Goal: Book appointment/travel/reservation

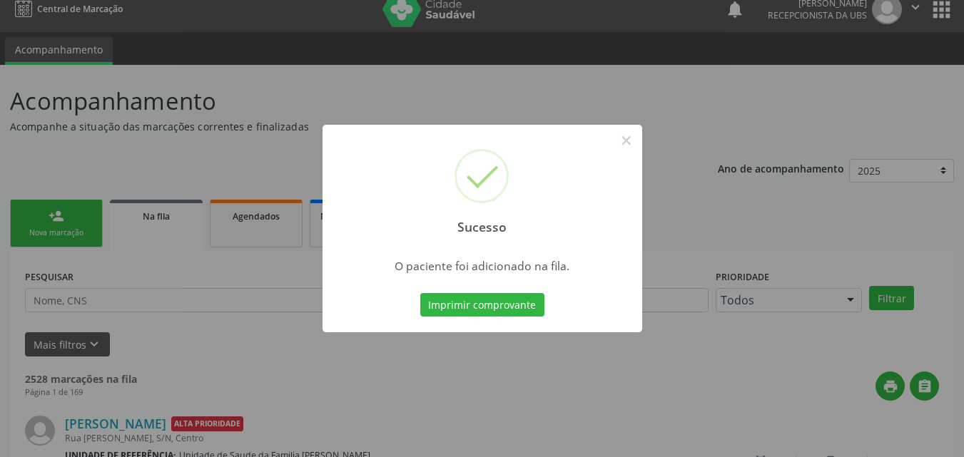
scroll to position [14, 0]
click at [631, 133] on button "×" at bounding box center [626, 140] width 24 height 24
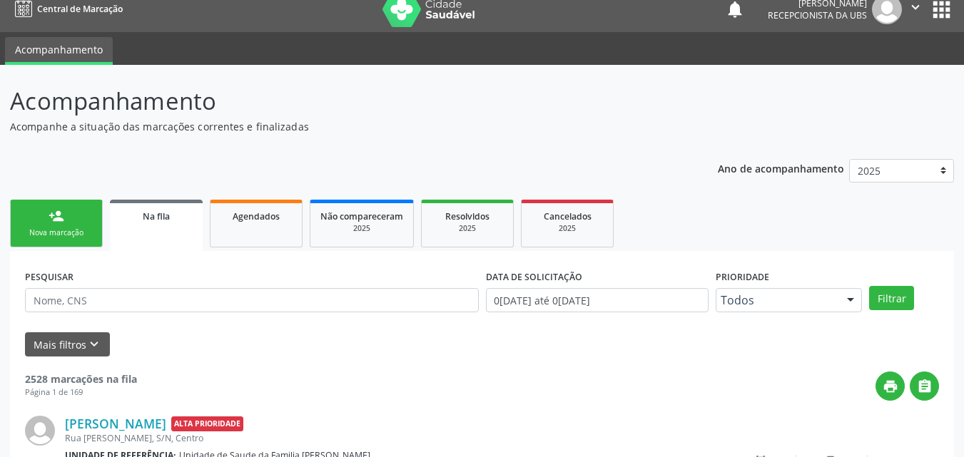
click at [58, 228] on div "Nova marcação" at bounding box center [56, 233] width 71 height 11
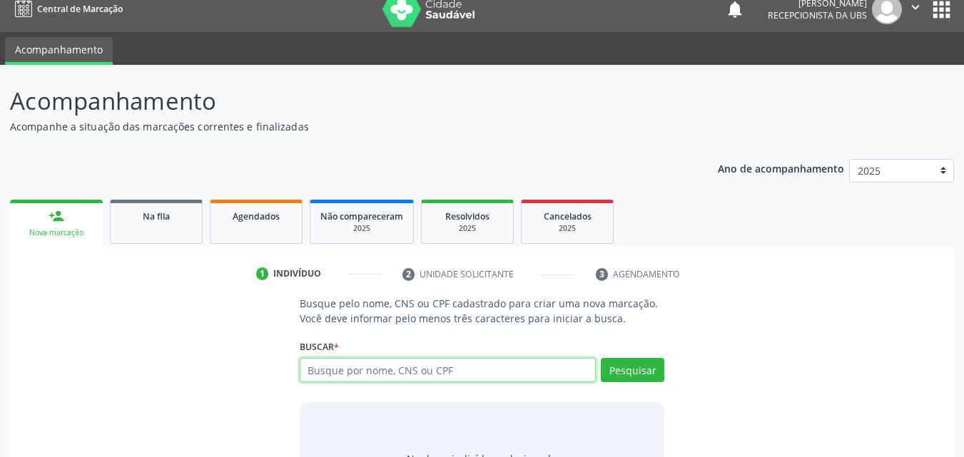
click at [388, 373] on input "text" at bounding box center [448, 370] width 297 height 24
type input "0"
type input "708408268473769"
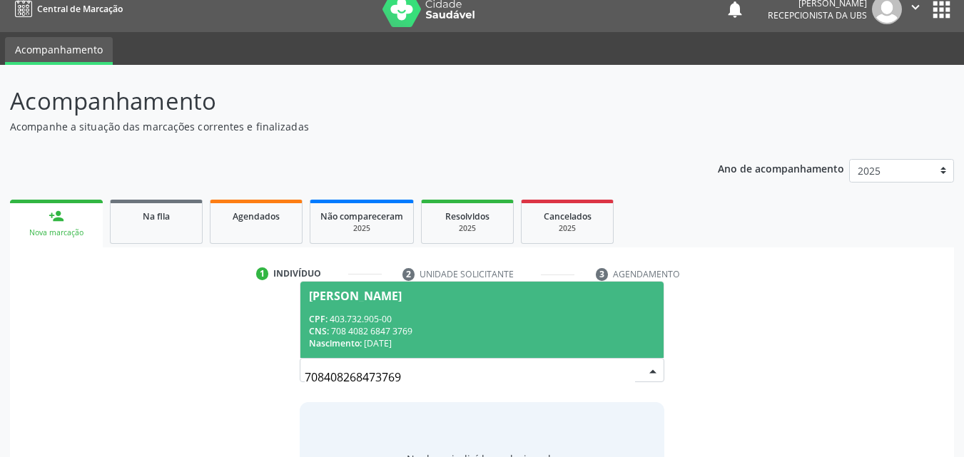
click at [397, 315] on div "CPF: 403.732.905-00" at bounding box center [482, 319] width 347 height 12
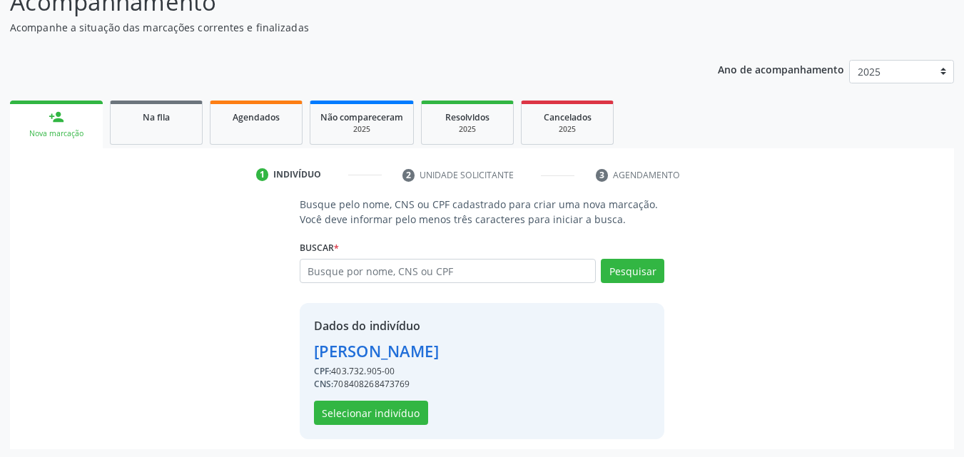
scroll to position [115, 0]
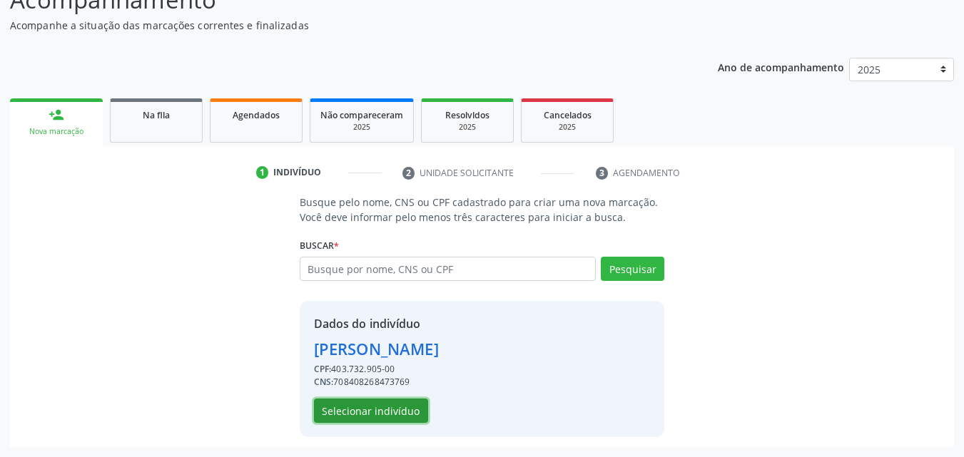
click at [377, 404] on button "Selecionar indivíduo" at bounding box center [371, 411] width 114 height 24
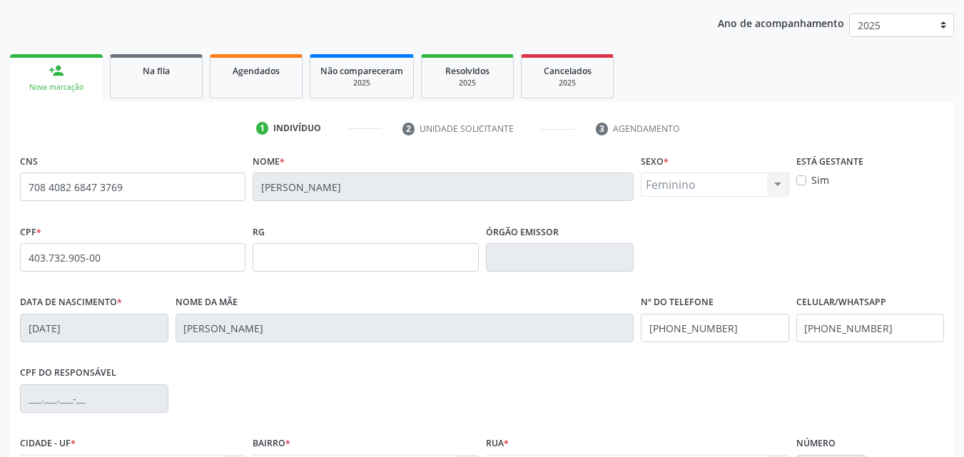
scroll to position [258, 0]
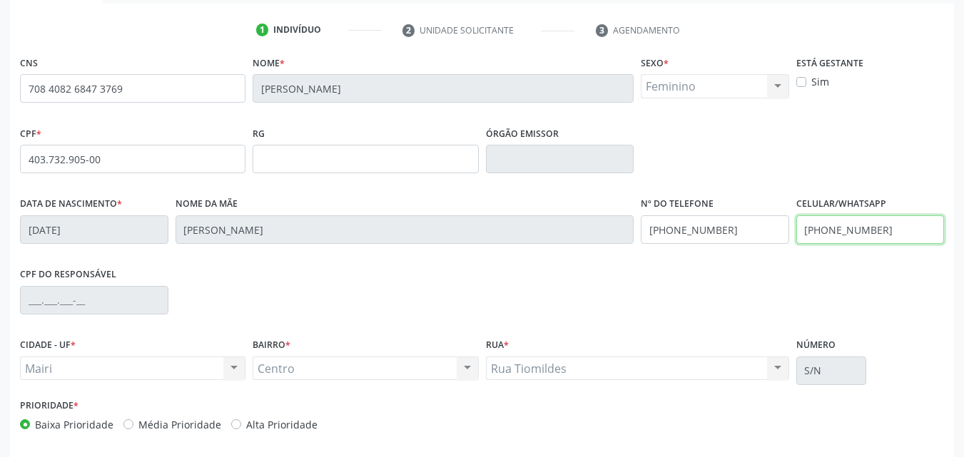
click at [893, 230] on input "[PHONE_NUMBER]" at bounding box center [870, 229] width 148 height 29
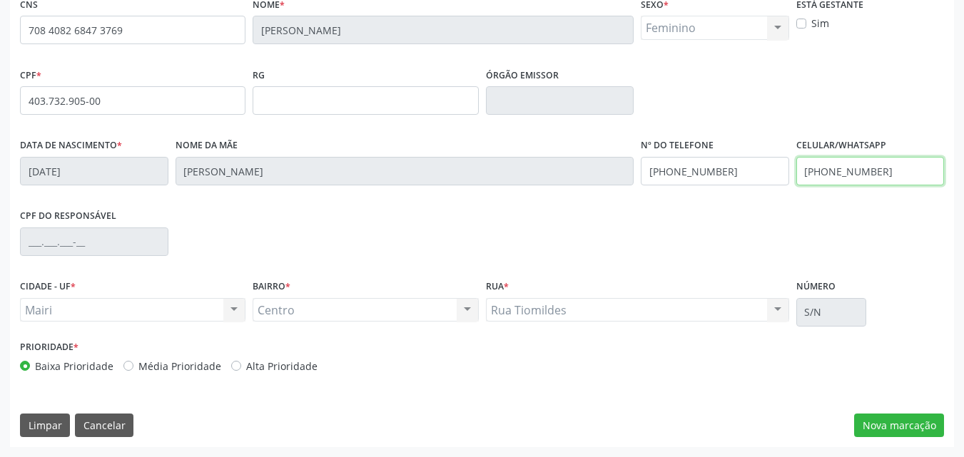
type input "[PHONE_NUMBER]"
click at [255, 371] on label "Alta Prioridade" at bounding box center [281, 366] width 71 height 15
click at [241, 371] on input "Alta Prioridade" at bounding box center [236, 365] width 10 height 13
radio input "true"
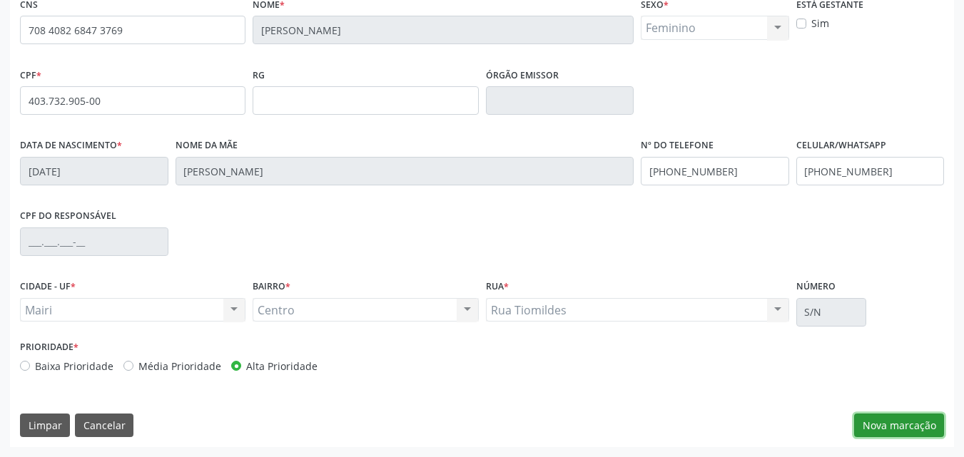
click at [907, 430] on button "Nova marcação" at bounding box center [899, 426] width 90 height 24
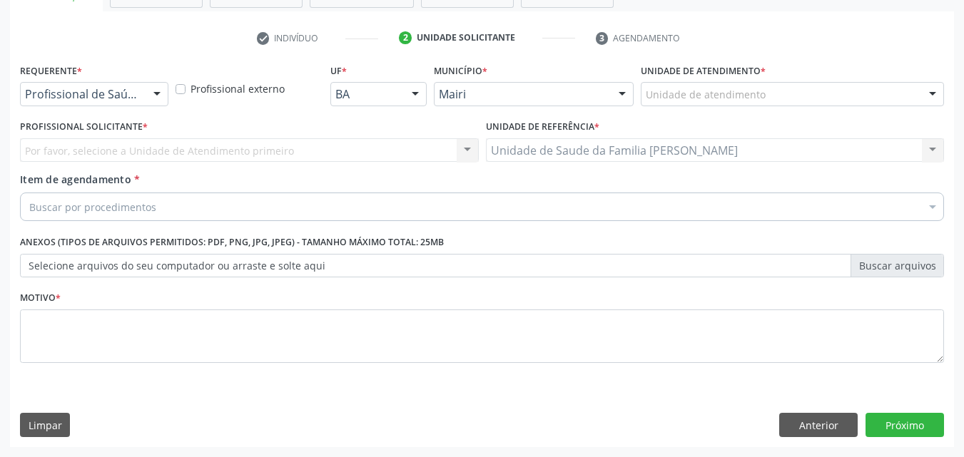
scroll to position [250, 0]
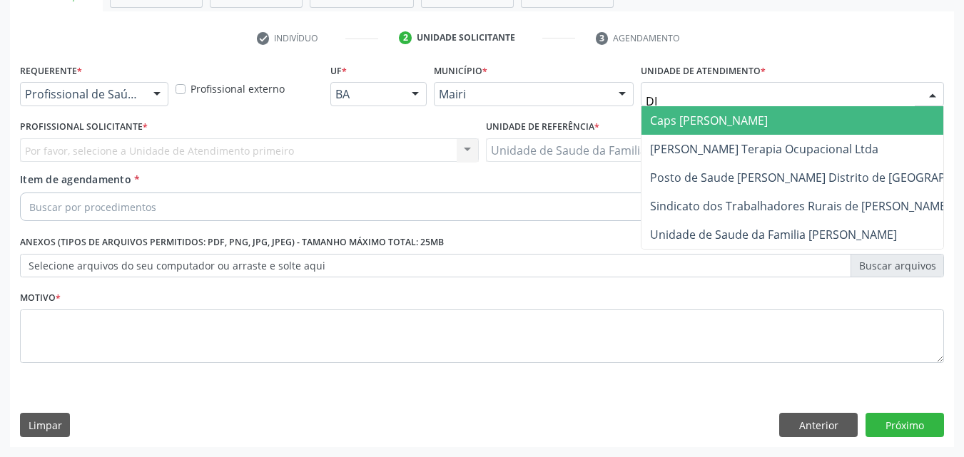
type input "DIL"
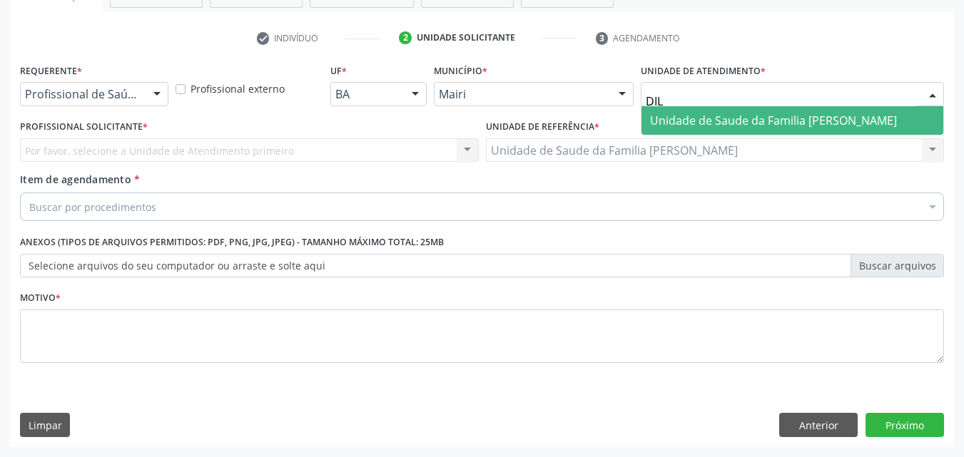
click at [740, 108] on span "Unidade de Saude da Familia [PERSON_NAME]" at bounding box center [792, 120] width 302 height 29
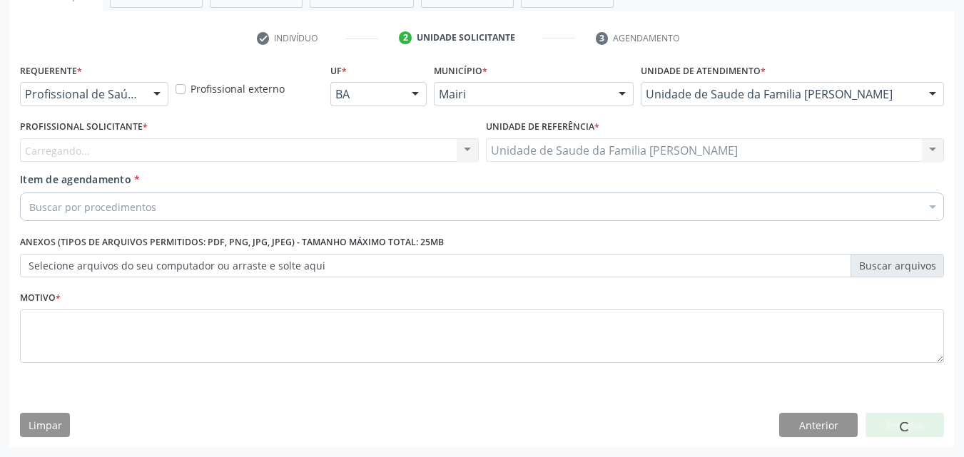
click at [43, 154] on div "Carregando... Nenhum resultado encontrado para: " " Não há nenhuma opção para s…" at bounding box center [249, 150] width 459 height 24
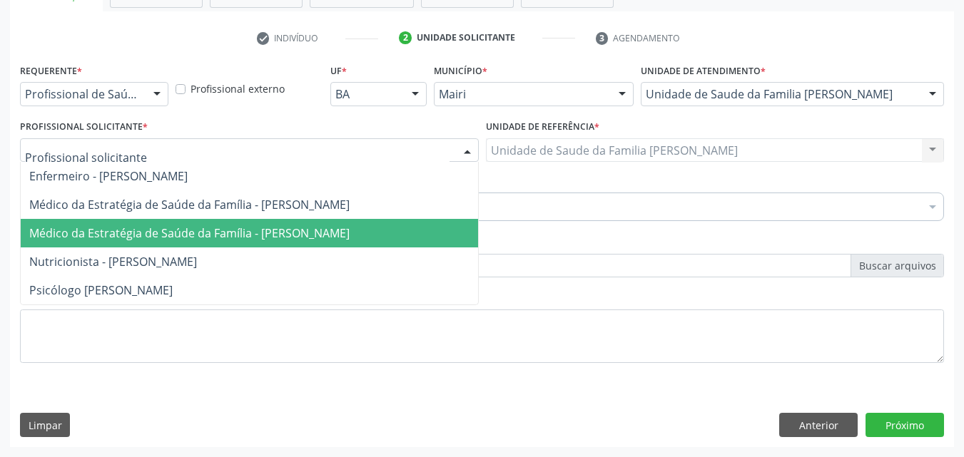
click at [103, 219] on span "Médico da Estratégia de Saúde da Família - [PERSON_NAME]" at bounding box center [249, 233] width 457 height 29
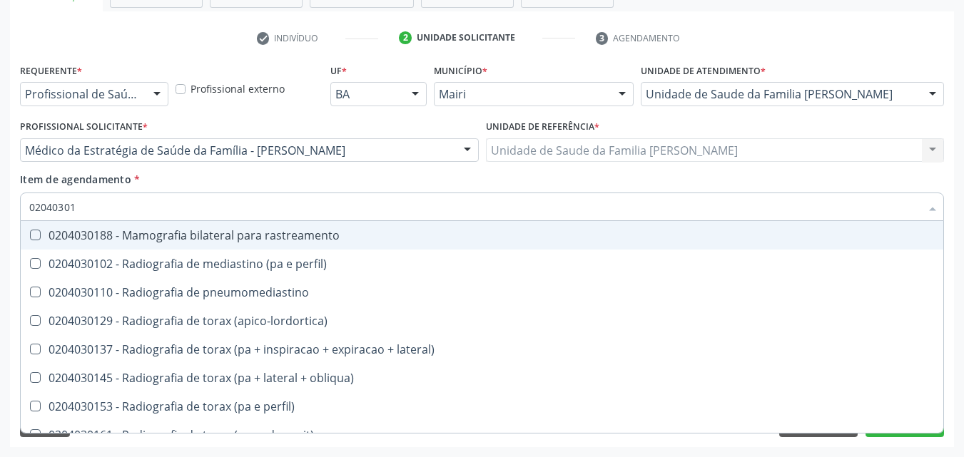
type input "020403017"
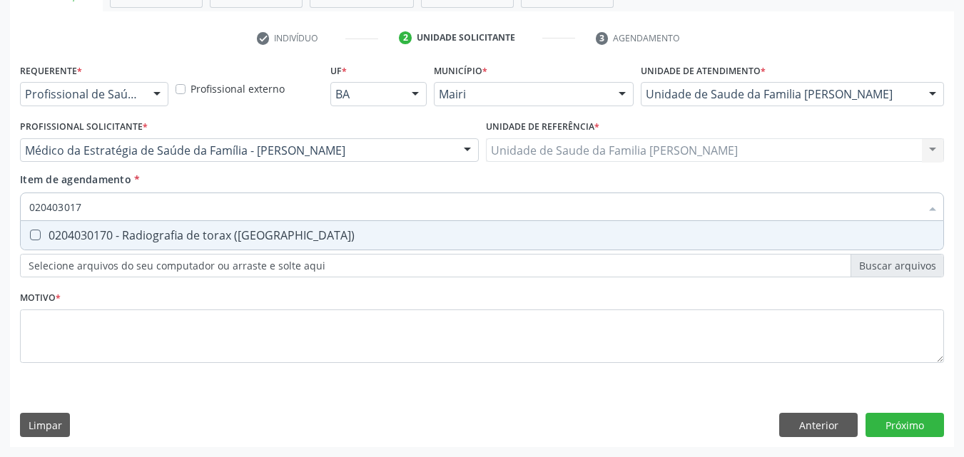
click at [119, 230] on div "0204030170 - Radiografia de torax ([GEOGRAPHIC_DATA])" at bounding box center [481, 235] width 905 height 11
checkbox \(pa\) "true"
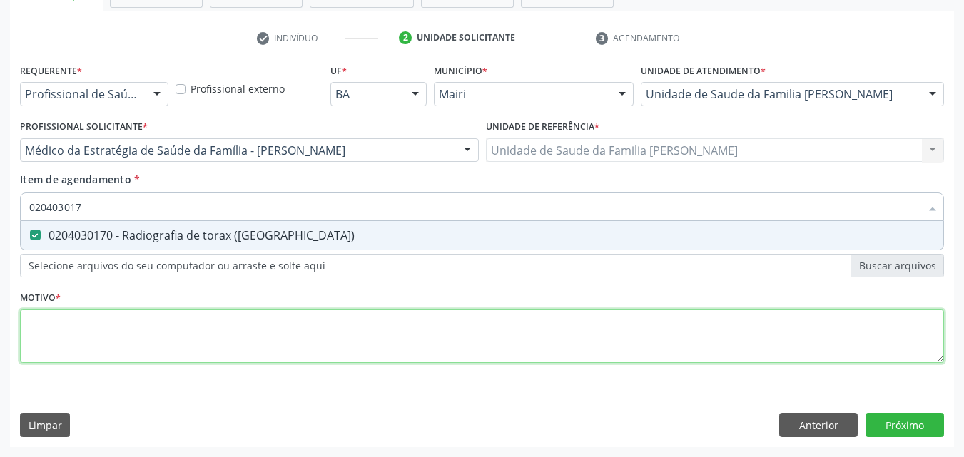
click at [78, 323] on div "Requerente * Profissional de Saúde Profissional de Saúde Paciente Nenhum result…" at bounding box center [482, 221] width 924 height 323
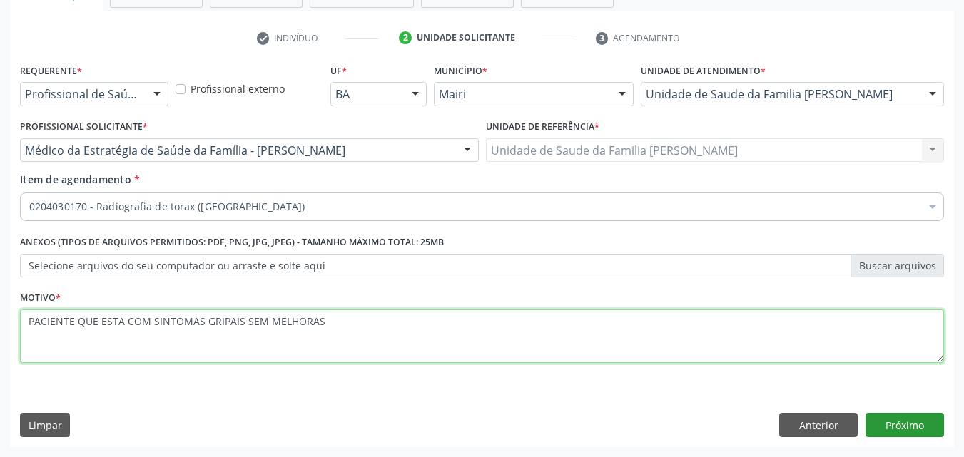
type textarea "PACIENTE QUE ESTA COM SINTOMAS GRIPAIS SEM MELHORAS"
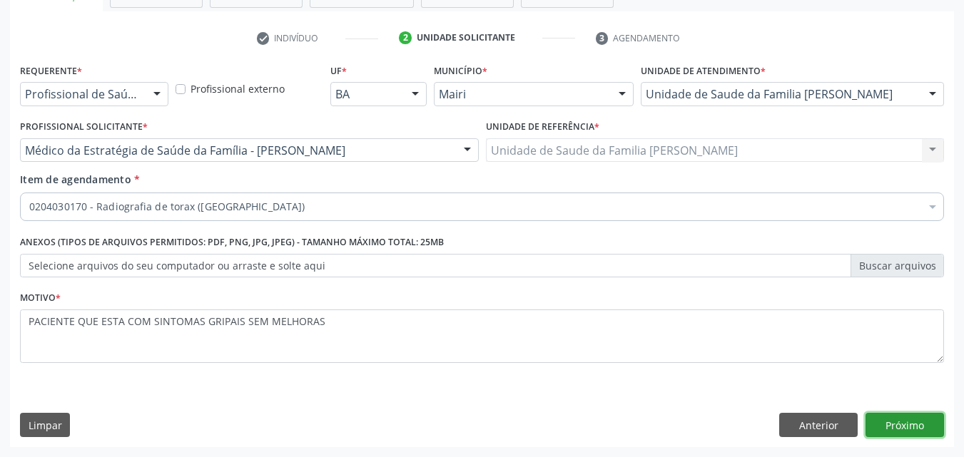
click at [917, 421] on button "Próximo" at bounding box center [904, 425] width 78 height 24
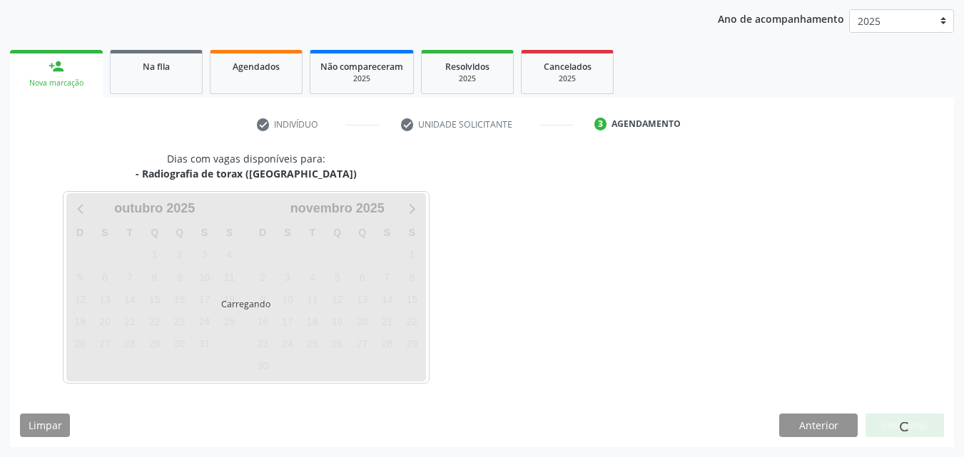
scroll to position [205, 0]
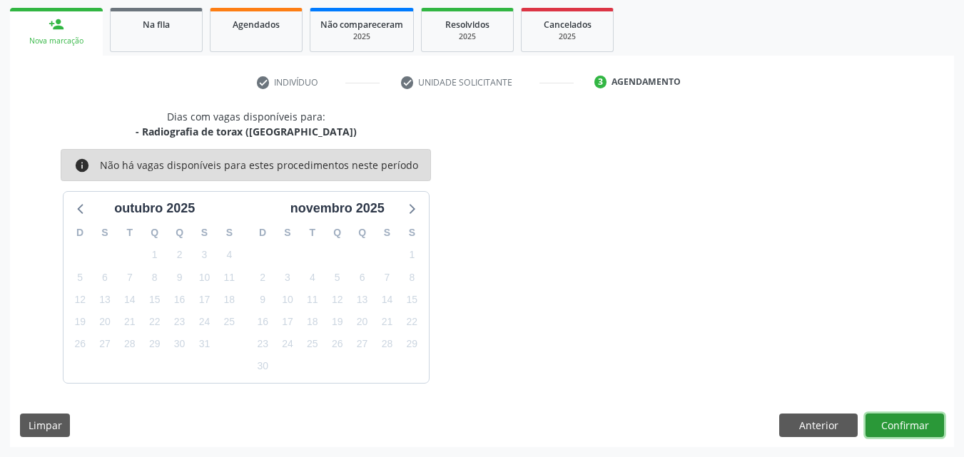
click at [917, 421] on button "Confirmar" at bounding box center [904, 426] width 78 height 24
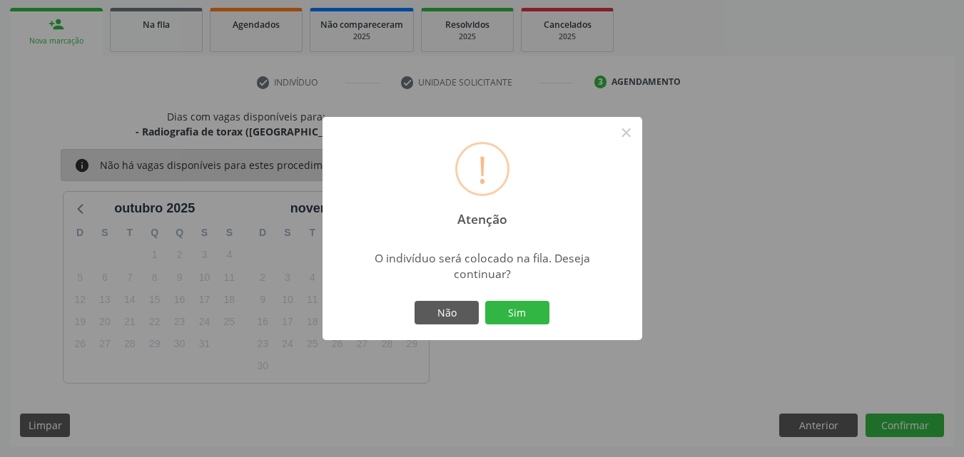
click at [552, 318] on div "Não Sim" at bounding box center [482, 313] width 141 height 30
click at [518, 310] on button "Sim" at bounding box center [517, 313] width 64 height 24
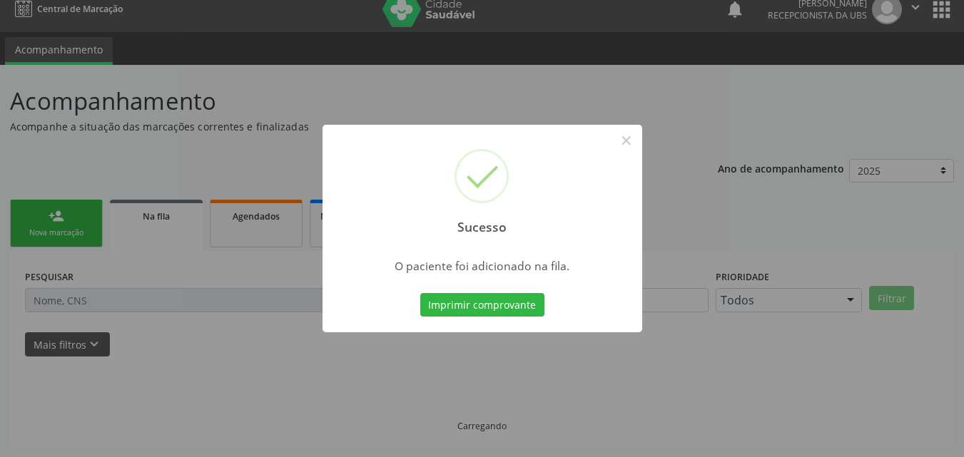
scroll to position [14, 0]
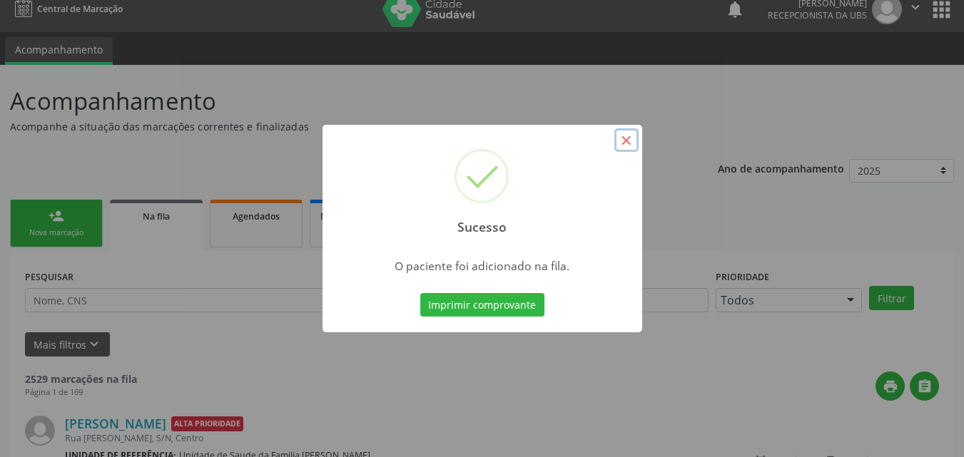
click at [624, 138] on button "×" at bounding box center [626, 140] width 24 height 24
